Goal: Task Accomplishment & Management: Use online tool/utility

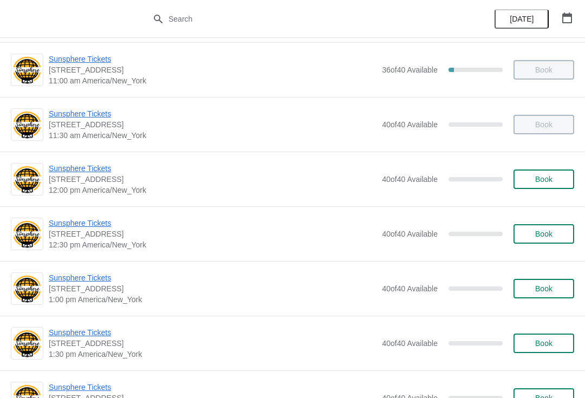
scroll to position [166, 0]
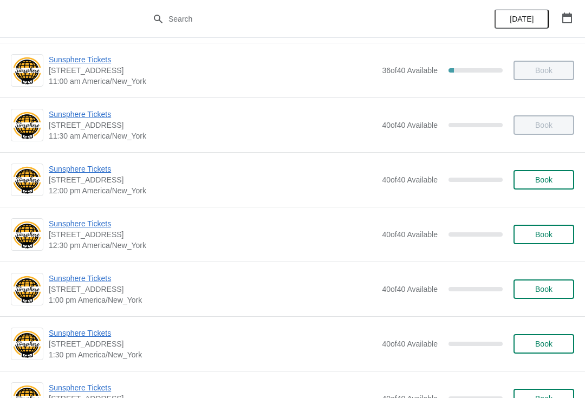
click at [562, 175] on button "Book" at bounding box center [543, 179] width 61 height 19
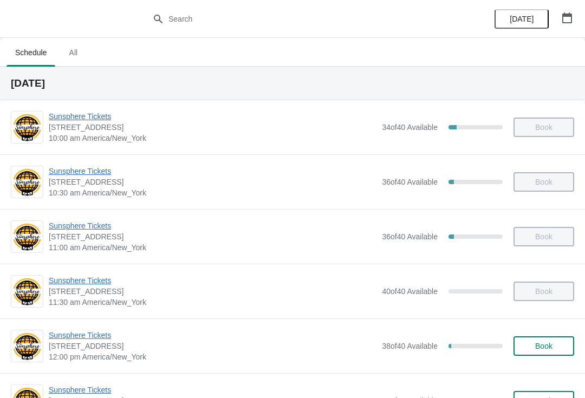
click at [553, 349] on span "Book" at bounding box center [543, 346] width 41 height 9
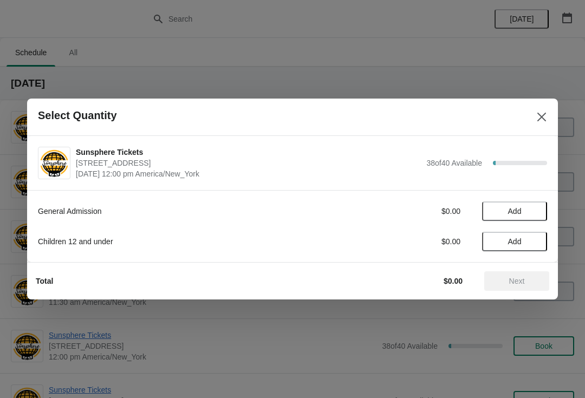
click at [531, 207] on span "Add" at bounding box center [514, 211] width 45 height 9
click at [531, 217] on icon at bounding box center [532, 211] width 11 height 11
click at [510, 273] on button "Next" at bounding box center [516, 280] width 65 height 19
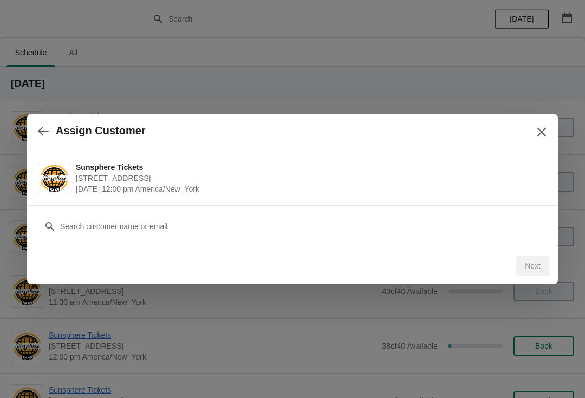
click at [440, 212] on div "Customer" at bounding box center [292, 221] width 509 height 30
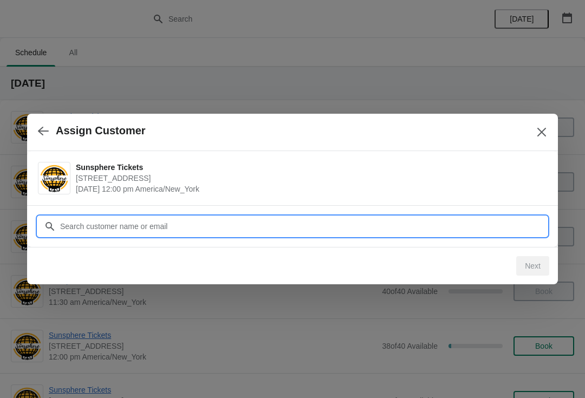
click at [425, 220] on input "Customer" at bounding box center [303, 226] width 487 height 19
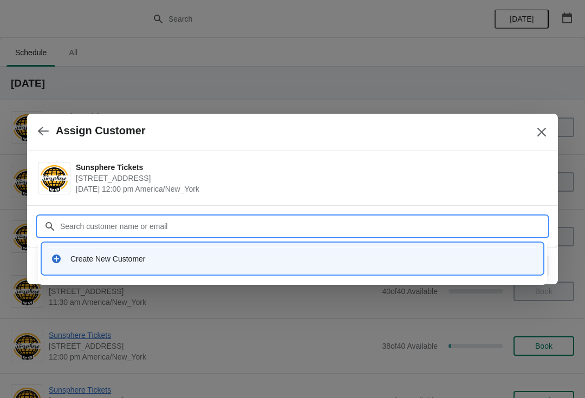
click at [288, 258] on div "Create New Customer" at bounding box center [302, 258] width 464 height 11
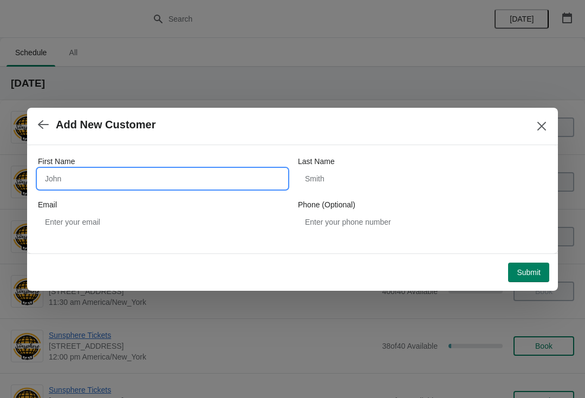
click at [142, 184] on input "First Name" at bounding box center [162, 178] width 249 height 19
type input "W"
click at [529, 263] on button "Submit" at bounding box center [528, 272] width 41 height 19
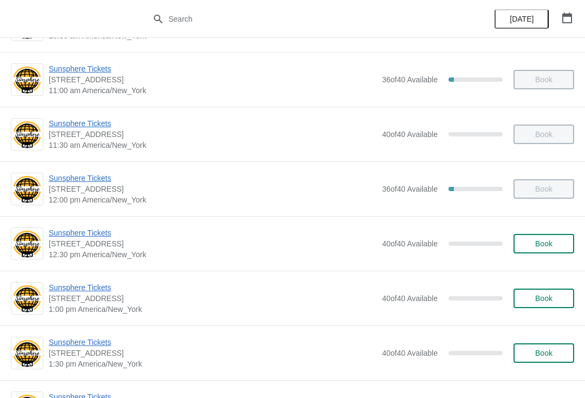
scroll to position [160, 0]
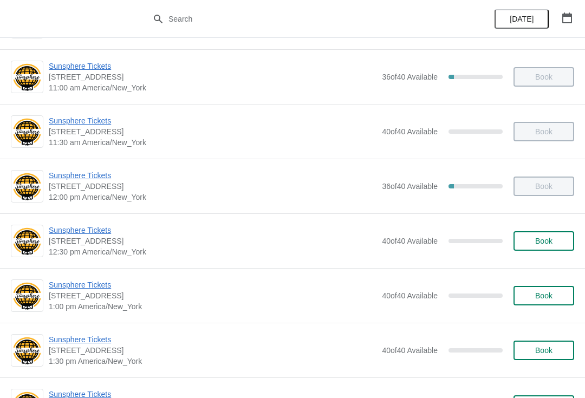
click at [544, 246] on button "Book" at bounding box center [543, 240] width 61 height 19
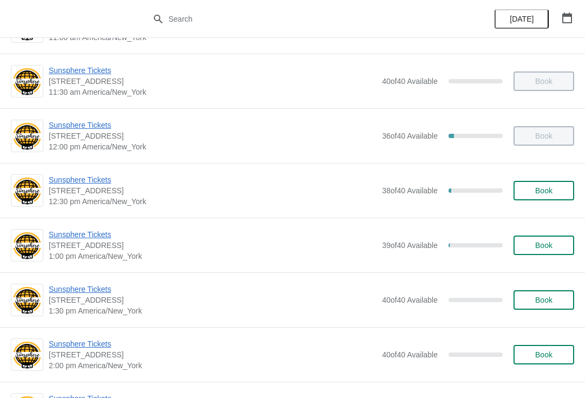
scroll to position [209, 0]
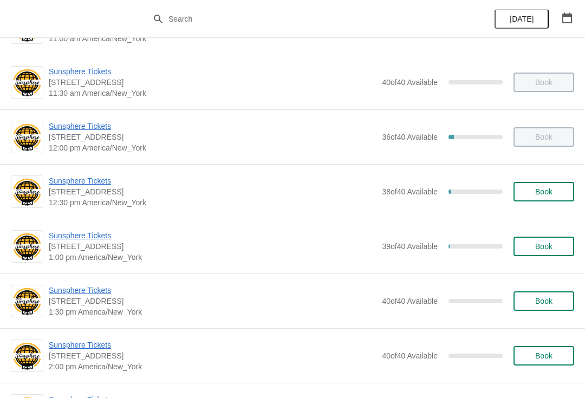
click at [89, 236] on span "Sunsphere Tickets" at bounding box center [213, 235] width 328 height 11
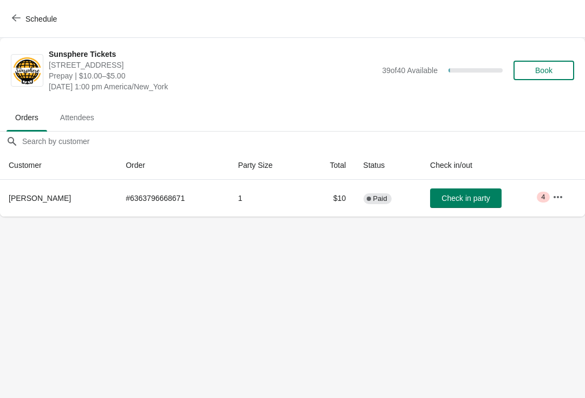
click at [471, 192] on button "Check in party" at bounding box center [465, 197] width 71 height 19
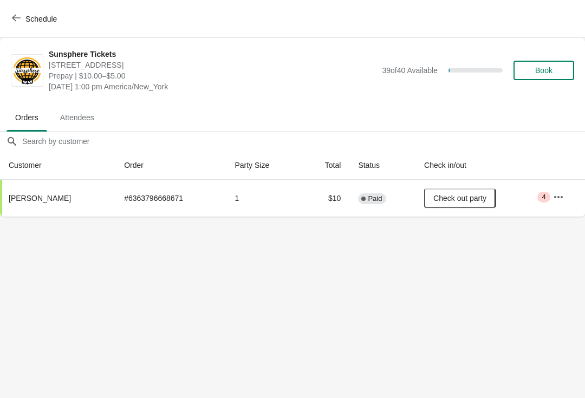
click at [186, 273] on body "Schedule Sunsphere Tickets [STREET_ADDRESS] Prepay | $10.00–$5.00 [DATE] 1:00 p…" at bounding box center [292, 199] width 585 height 398
